Goal: Information Seeking & Learning: Learn about a topic

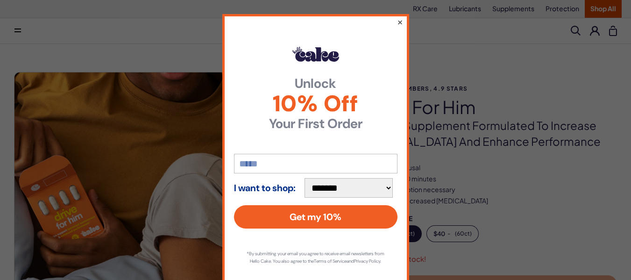
click at [396, 21] on button "×" at bounding box center [399, 21] width 6 height 11
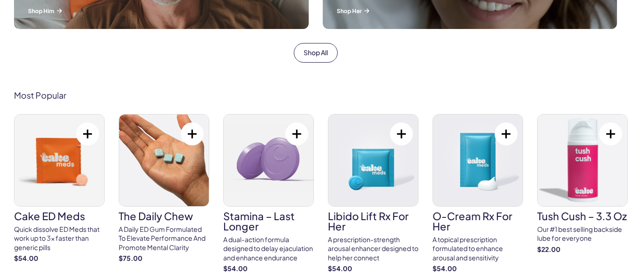
scroll to position [492, 0]
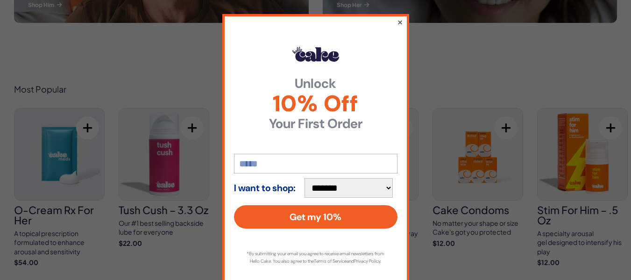
click at [396, 19] on button "×" at bounding box center [399, 21] width 6 height 11
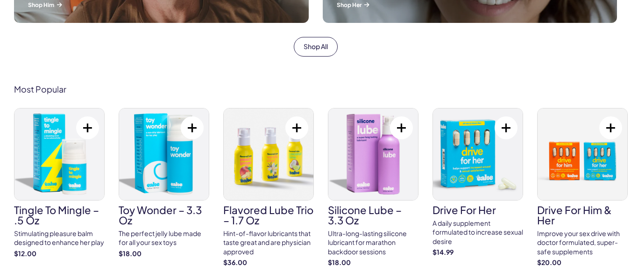
click at [572, 170] on img at bounding box center [582, 154] width 90 height 92
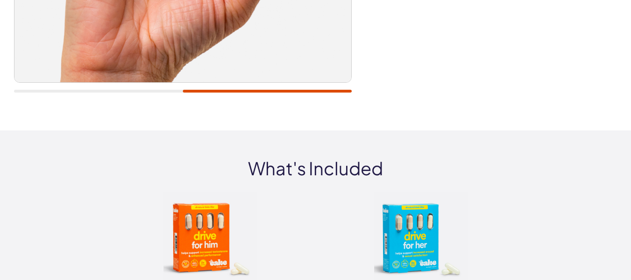
scroll to position [399, 0]
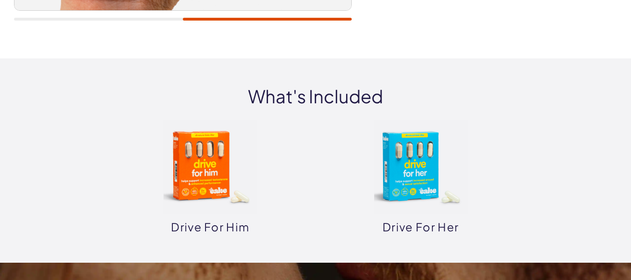
click at [214, 174] on img at bounding box center [209, 166] width 93 height 93
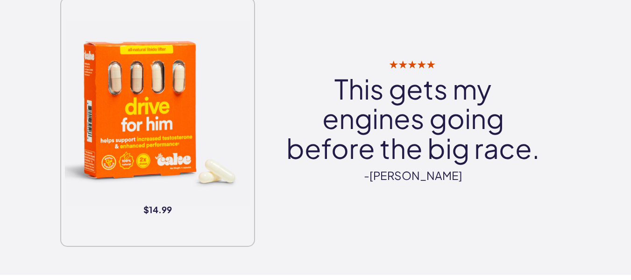
scroll to position [1224, 0]
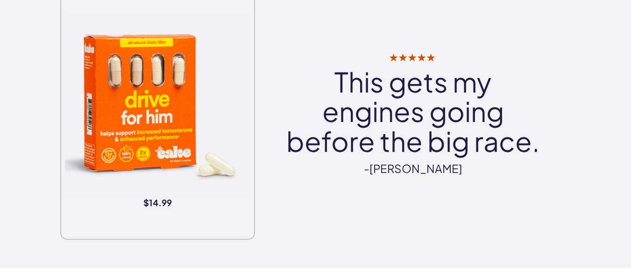
click at [132, 87] on img at bounding box center [157, 96] width 185 height 185
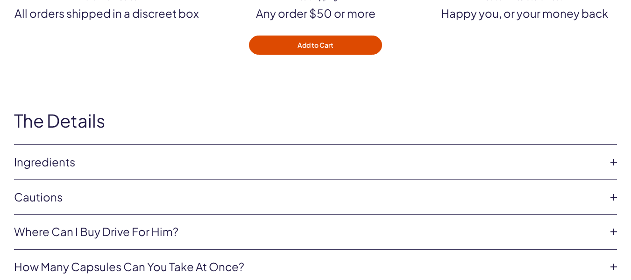
scroll to position [2970, 0]
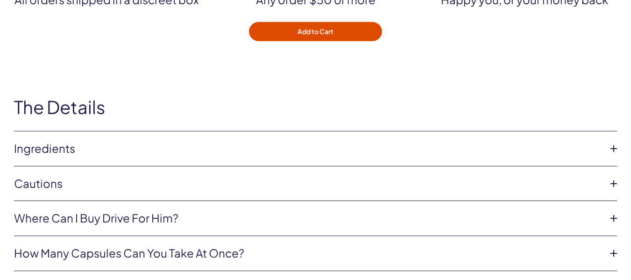
click at [58, 141] on link "Ingredients" at bounding box center [308, 149] width 588 height 16
